Goal: Transaction & Acquisition: Obtain resource

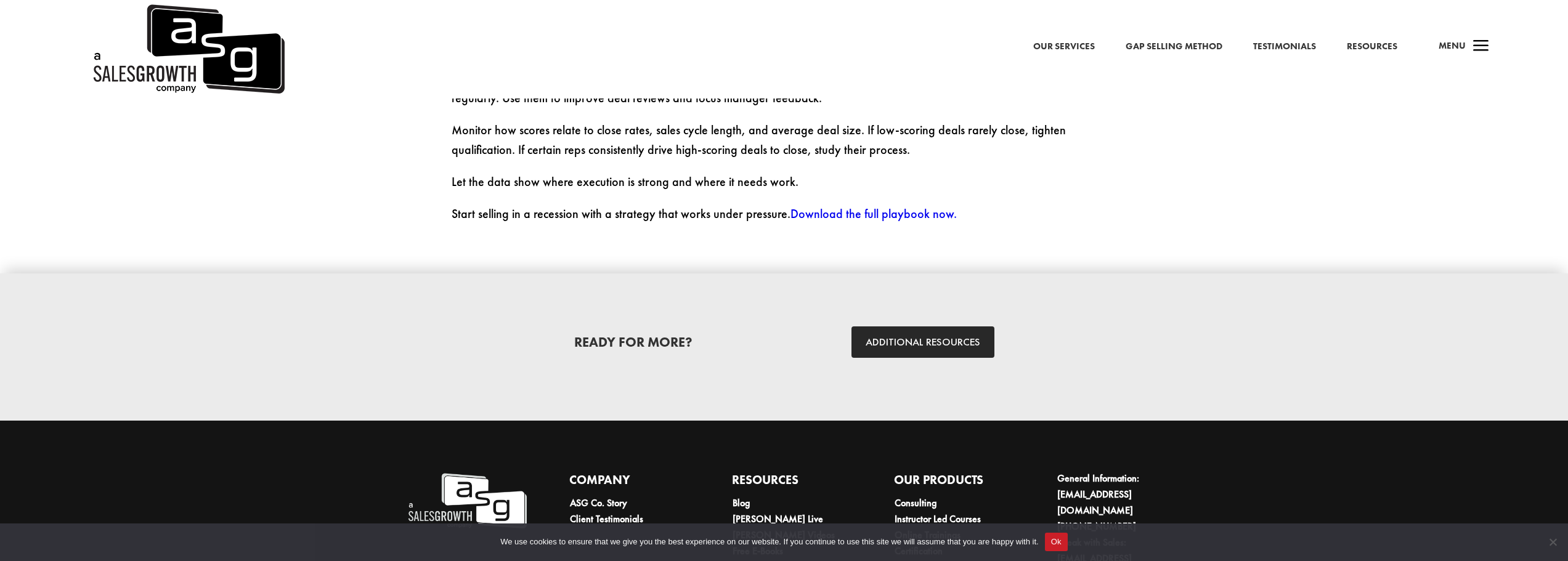
scroll to position [3512, 0]
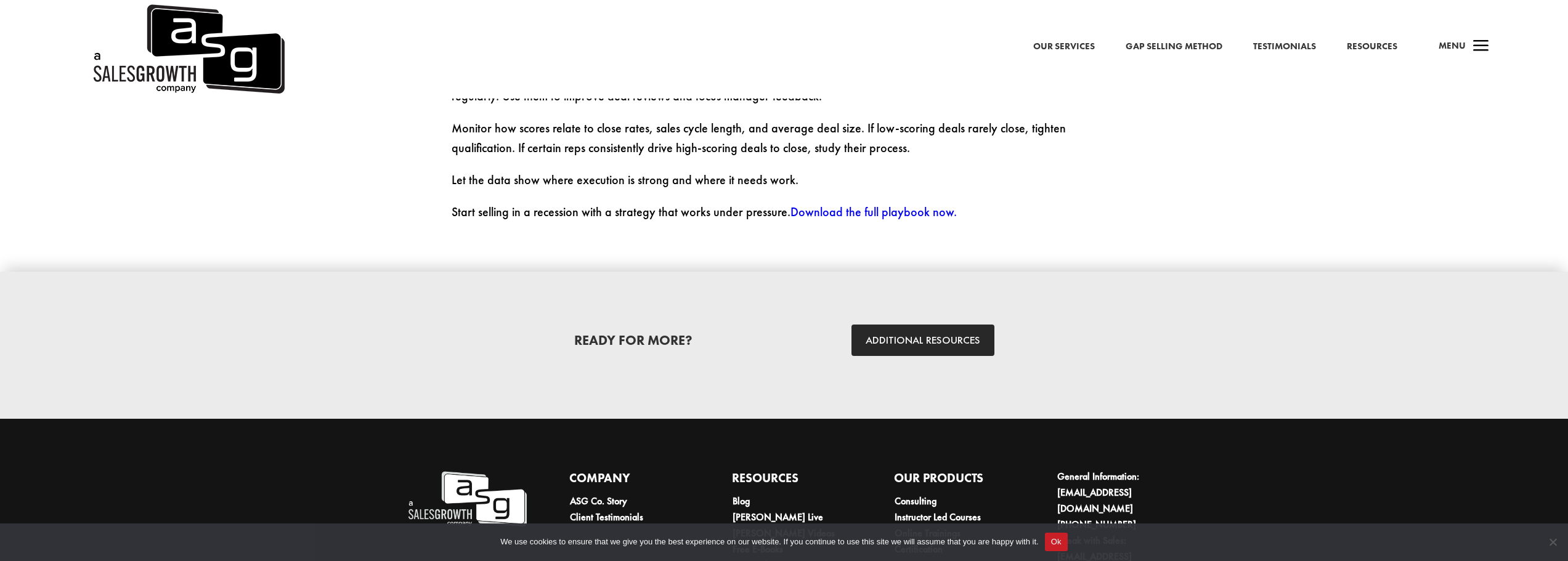
click at [816, 204] on link "Download the full playbook now." at bounding box center [873, 212] width 166 height 16
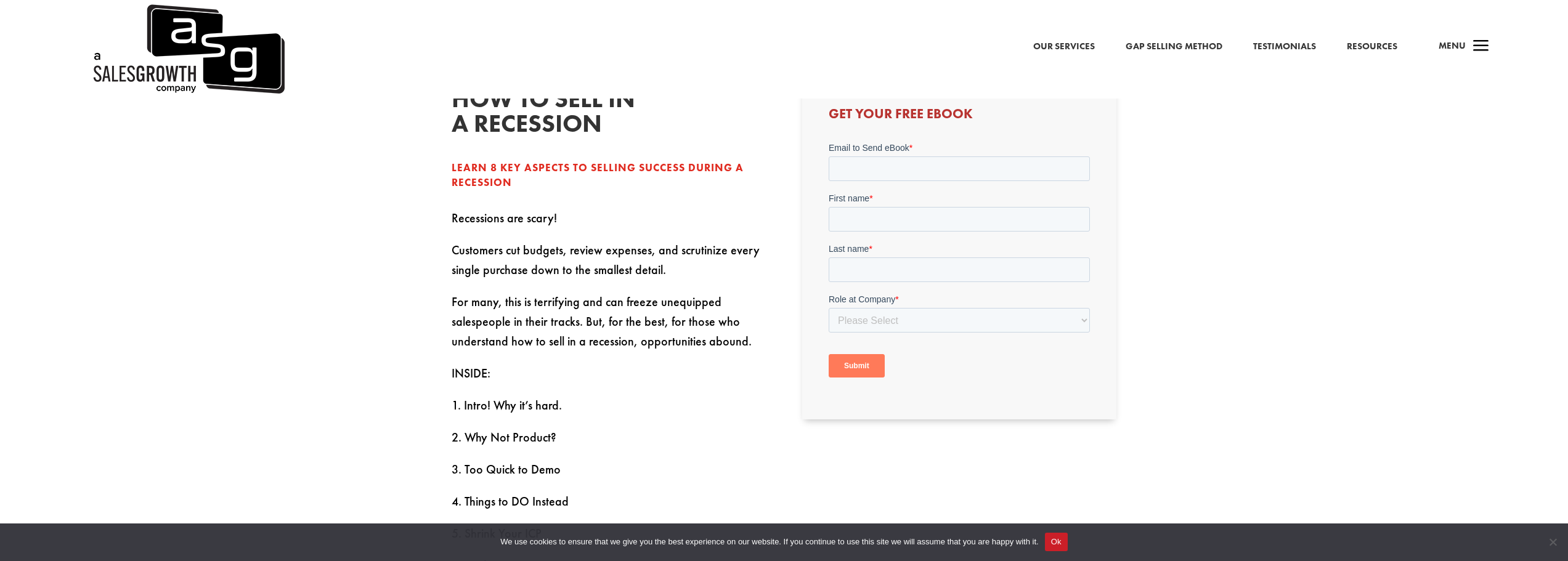
scroll to position [473, 0]
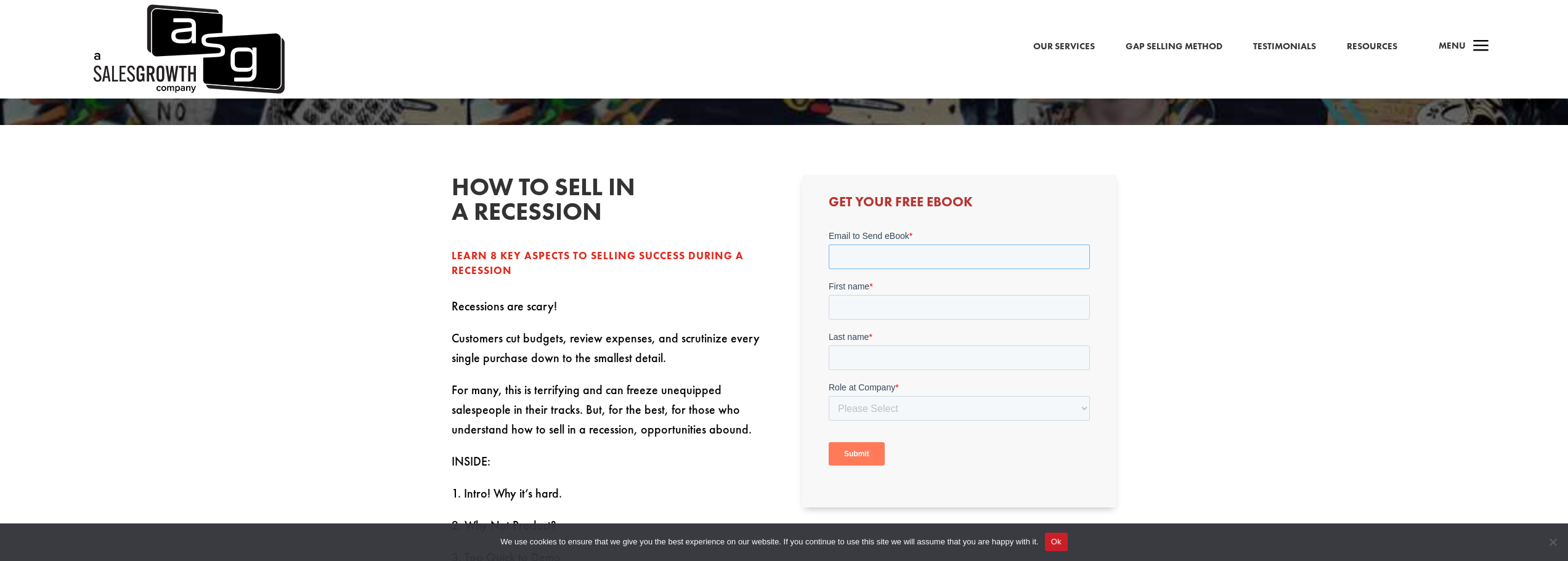
click at [882, 255] on input "Email to Send eBook *" at bounding box center [959, 256] width 261 height 25
type input "[EMAIL_ADDRESS][DOMAIN_NAME]"
click at [871, 305] on input "First name *" at bounding box center [959, 307] width 261 height 25
type input "[PERSON_NAME]"
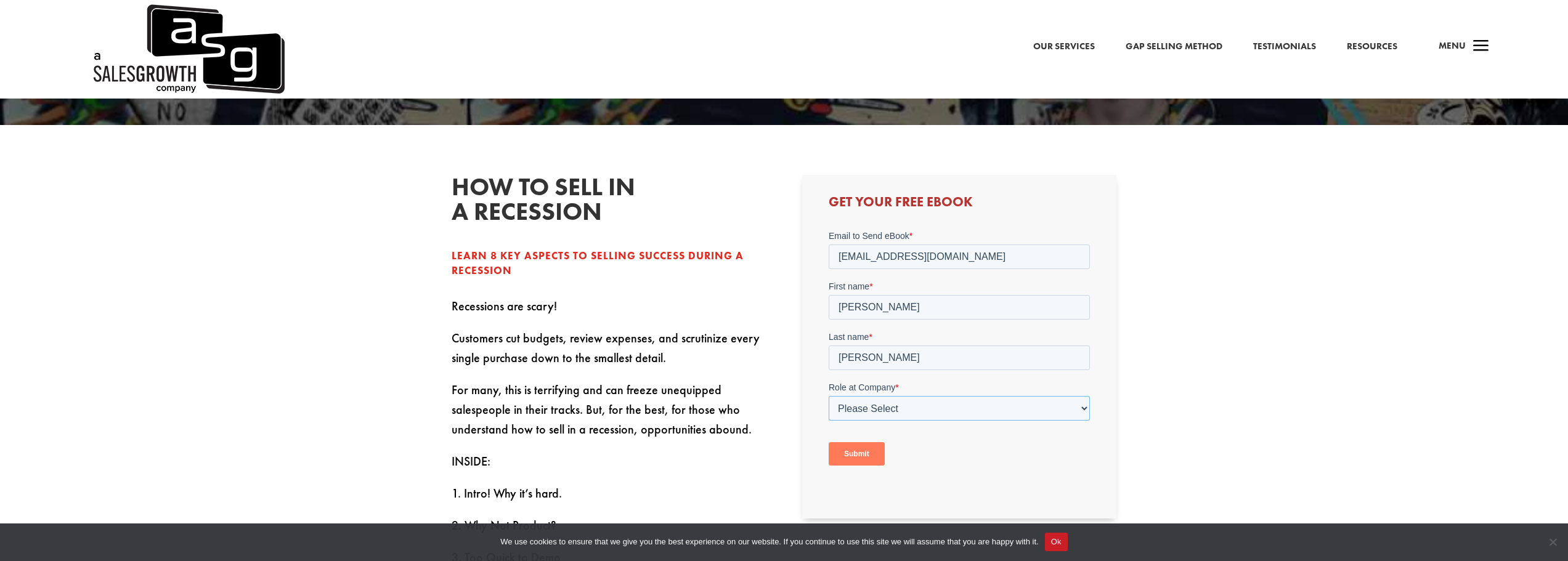
click at [881, 405] on select "Please Select C-Level (CRO, CSO, etc) Senior Leadership (VP of Sales, VP of Ena…" at bounding box center [959, 408] width 261 height 25
select select "Director/Manager (Sales Director, Regional Sales Manager, etc)"
click at [828, 396] on select "Please Select C-Level (CRO, CSO, etc) Senior Leadership (VP of Sales, VP of Ena…" at bounding box center [959, 408] width 261 height 25
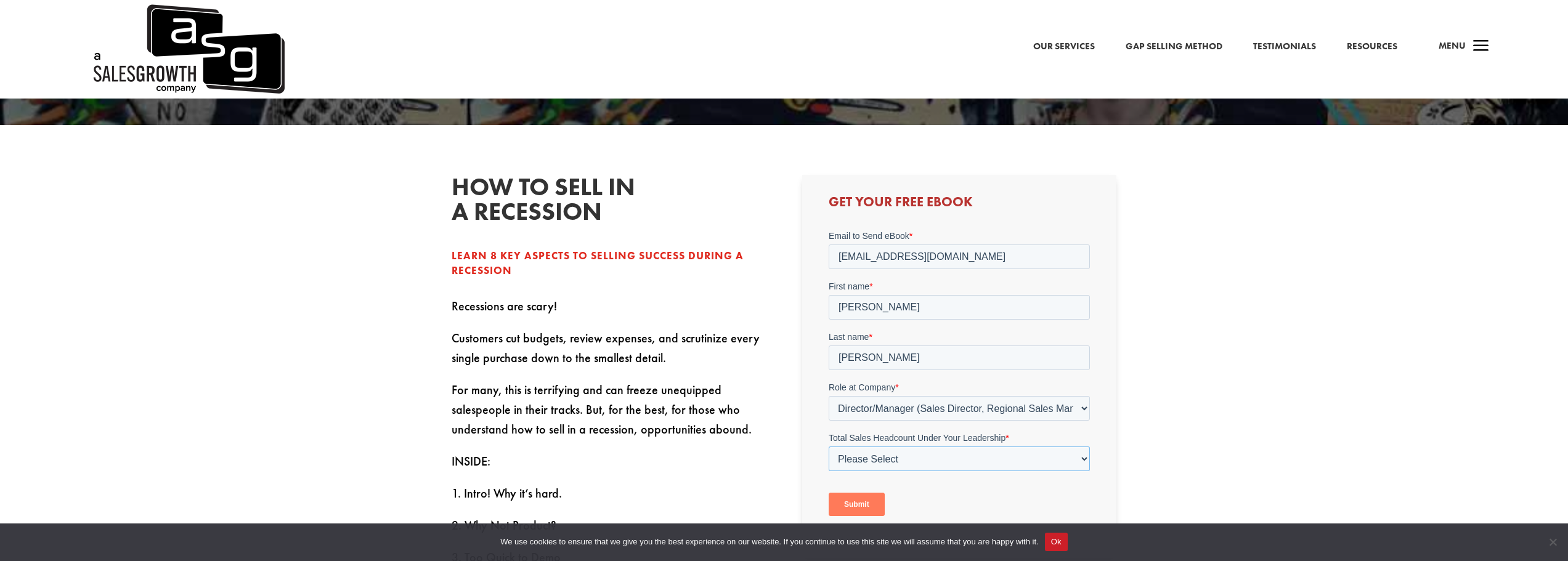
click at [857, 460] on select "Please Select Just Me 1-9 [PHONE_NUMBER] [PHONE_NUMBER]+" at bounding box center [959, 459] width 261 height 25
select select "Just Me"
click at [828, 447] on select "Please Select Just Me 1-9 [PHONE_NUMBER] [PHONE_NUMBER]+" at bounding box center [959, 459] width 261 height 25
click at [857, 501] on input "Submit" at bounding box center [856, 504] width 56 height 23
